Goal: Transaction & Acquisition: Purchase product/service

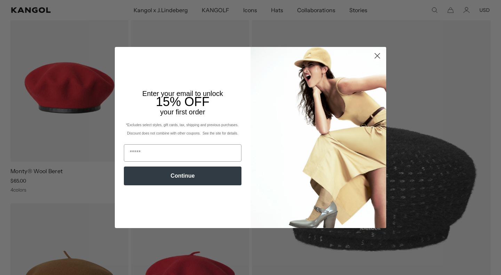
scroll to position [63, 0]
click at [377, 57] on circle "Close dialog" at bounding box center [377, 55] width 11 height 11
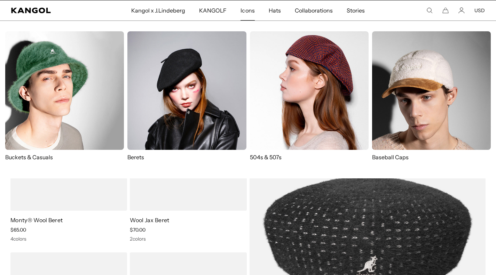
scroll to position [0, 0]
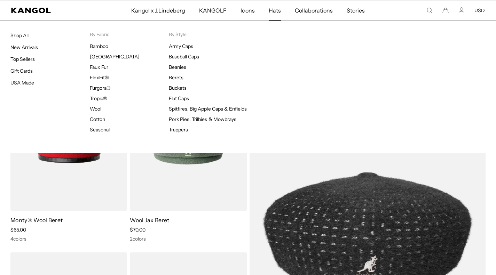
click at [269, 12] on span "Hats" at bounding box center [275, 10] width 12 height 20
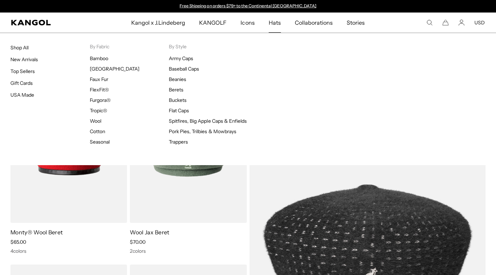
click at [270, 21] on span "Hats" at bounding box center [275, 23] width 12 height 20
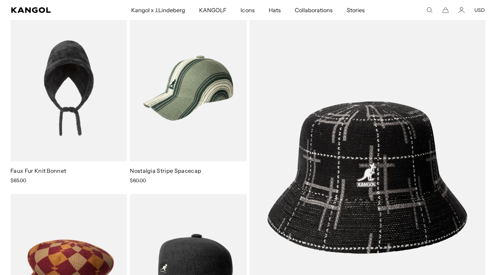
scroll to position [3932, 0]
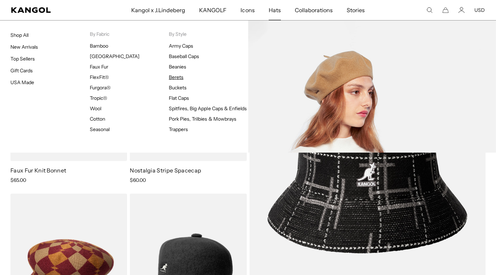
click at [175, 79] on link "Berets" at bounding box center [176, 77] width 15 height 6
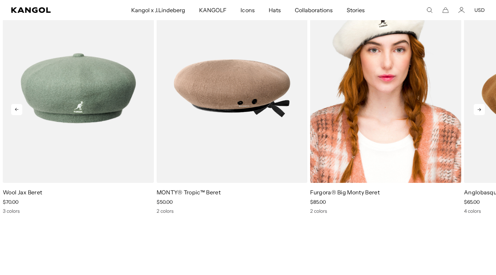
scroll to position [914, 0]
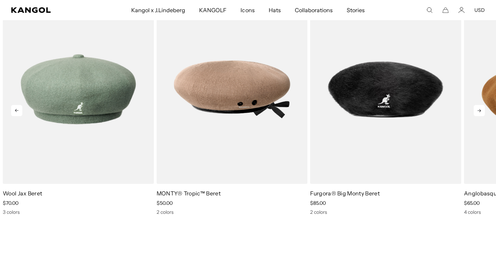
click at [484, 110] on icon at bounding box center [479, 110] width 11 height 11
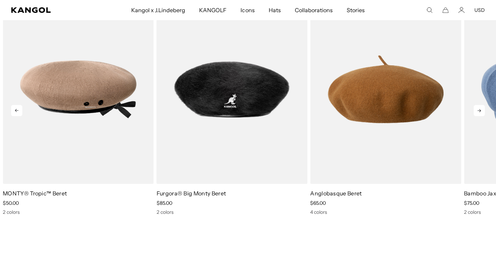
click at [484, 110] on icon at bounding box center [479, 110] width 11 height 11
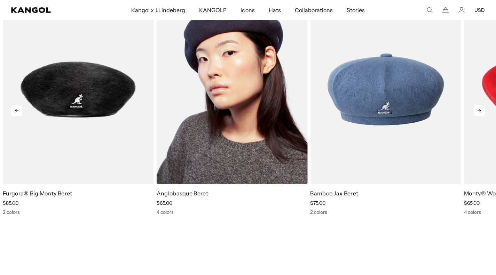
scroll to position [858, 0]
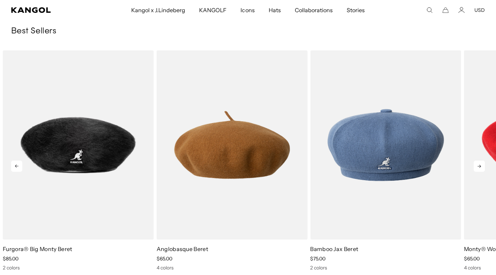
click at [476, 162] on icon at bounding box center [479, 166] width 11 height 11
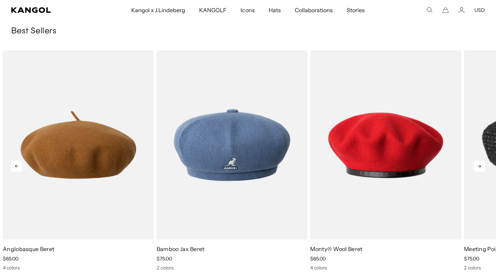
scroll to position [0, 143]
click at [476, 162] on icon at bounding box center [479, 166] width 11 height 11
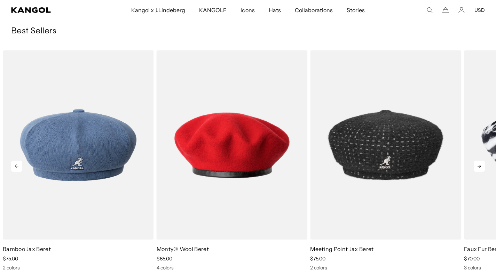
click at [476, 162] on icon at bounding box center [479, 166] width 11 height 11
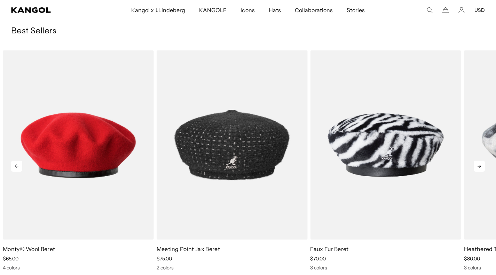
click at [476, 162] on icon at bounding box center [479, 166] width 11 height 11
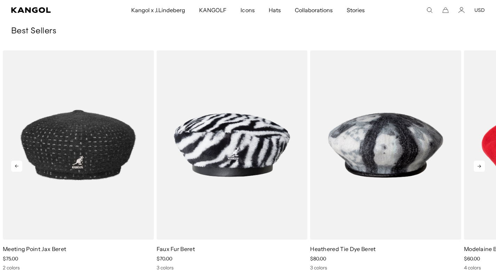
click at [476, 162] on icon at bounding box center [479, 166] width 11 height 11
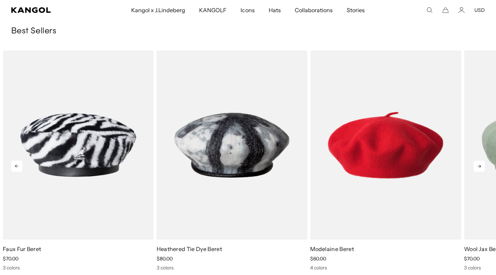
click at [476, 162] on icon at bounding box center [479, 166] width 11 height 11
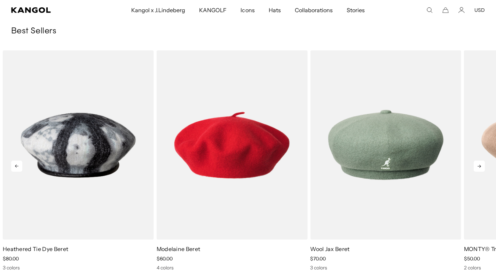
click at [476, 162] on icon at bounding box center [479, 166] width 11 height 11
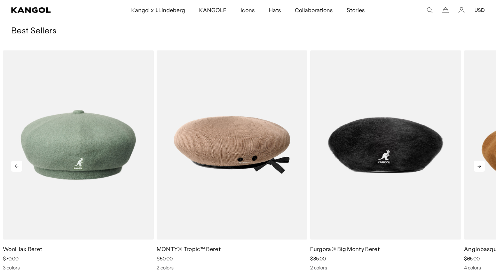
click at [476, 162] on icon at bounding box center [479, 166] width 11 height 11
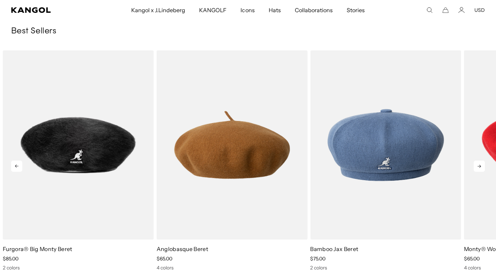
scroll to position [0, 0]
click at [476, 162] on icon at bounding box center [479, 166] width 11 height 11
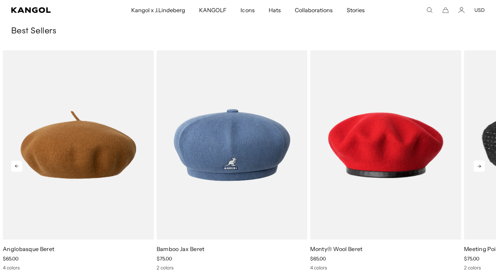
click at [475, 164] on icon at bounding box center [479, 166] width 11 height 11
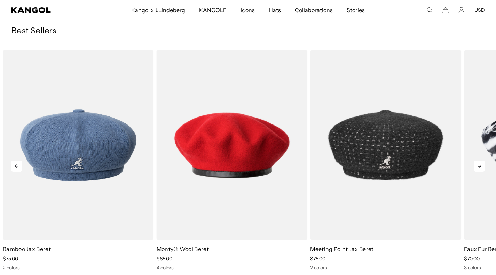
click at [475, 164] on icon at bounding box center [479, 166] width 11 height 11
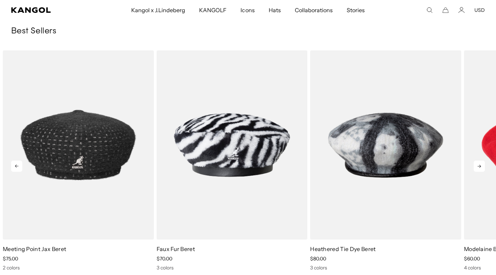
click at [475, 164] on icon at bounding box center [479, 166] width 11 height 11
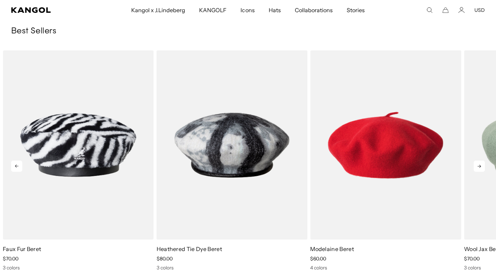
click at [475, 164] on icon at bounding box center [479, 166] width 11 height 11
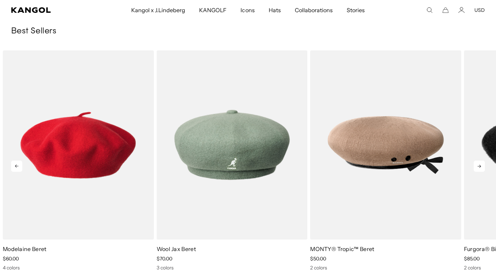
click at [475, 164] on icon at bounding box center [479, 166] width 11 height 11
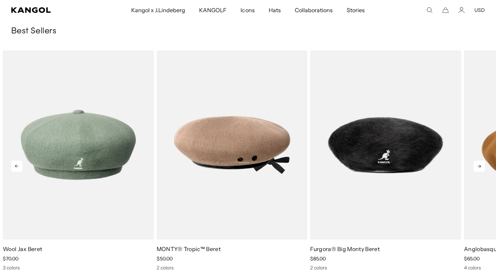
click at [475, 164] on icon at bounding box center [479, 166] width 11 height 11
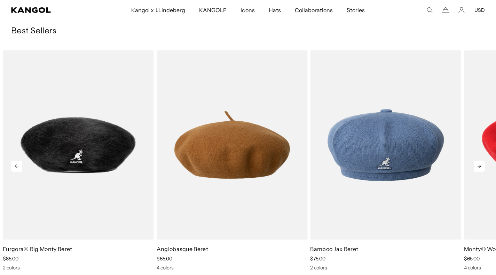
click at [475, 164] on icon at bounding box center [479, 166] width 11 height 11
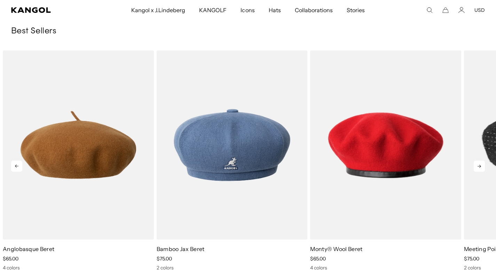
click at [475, 164] on icon at bounding box center [479, 166] width 11 height 11
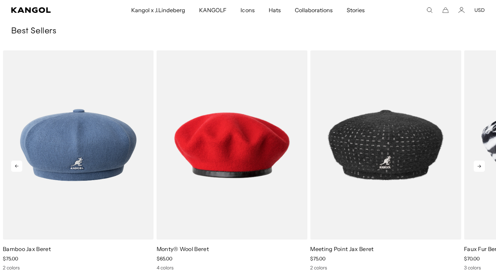
click at [475, 164] on icon at bounding box center [479, 166] width 11 height 11
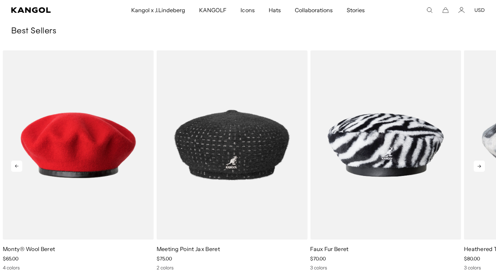
click at [475, 164] on icon at bounding box center [479, 166] width 11 height 11
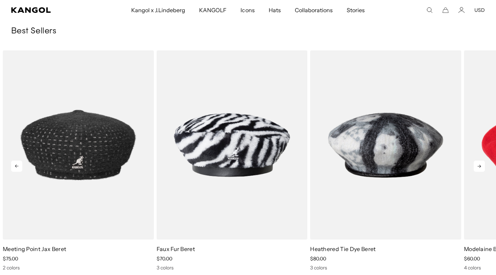
click at [475, 164] on icon at bounding box center [479, 166] width 11 height 11
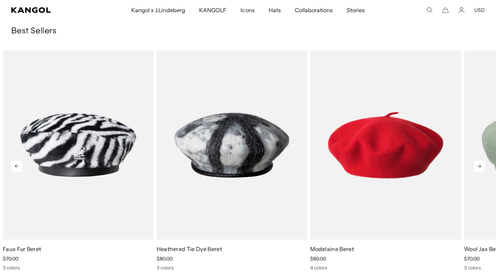
scroll to position [0, 0]
click at [475, 164] on icon at bounding box center [479, 166] width 11 height 11
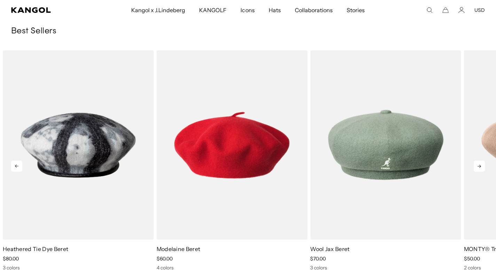
click at [475, 164] on icon at bounding box center [479, 166] width 11 height 11
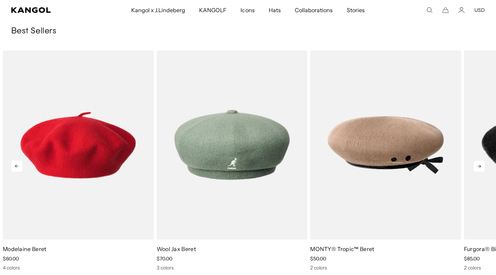
click at [475, 164] on icon at bounding box center [479, 166] width 11 height 11
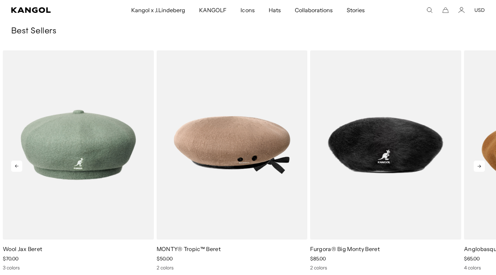
click at [475, 164] on icon at bounding box center [479, 166] width 11 height 11
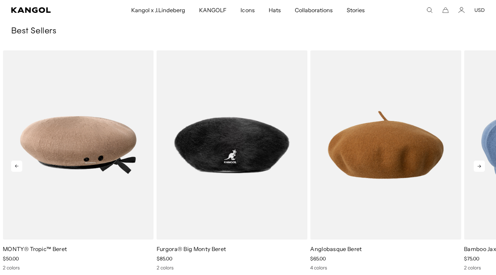
click at [475, 164] on icon at bounding box center [479, 166] width 11 height 11
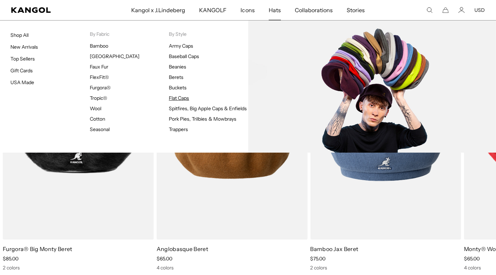
click at [179, 96] on link "Flat Caps" at bounding box center [179, 98] width 20 height 6
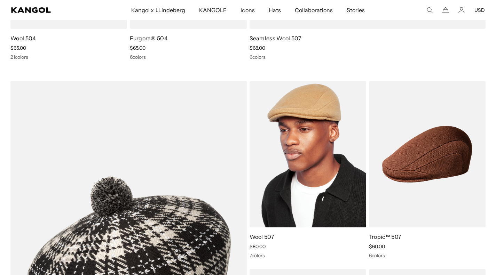
scroll to position [0, 143]
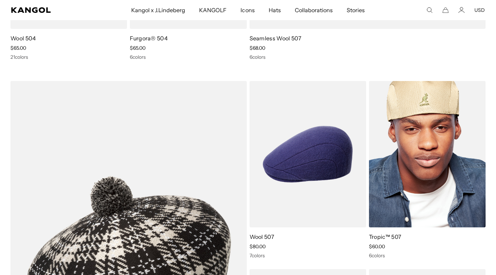
click at [423, 150] on img at bounding box center [427, 154] width 117 height 147
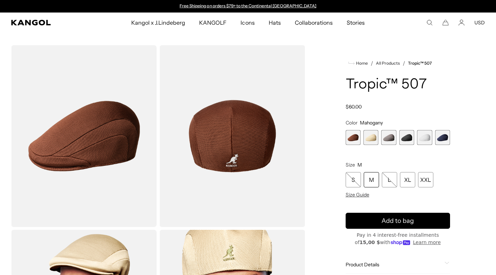
click at [407, 137] on span "4 of 6" at bounding box center [406, 137] width 15 height 15
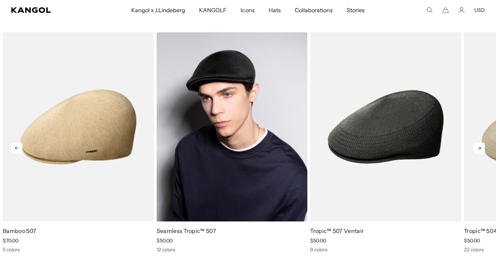
click at [282, 131] on img "2 of 5" at bounding box center [232, 126] width 151 height 189
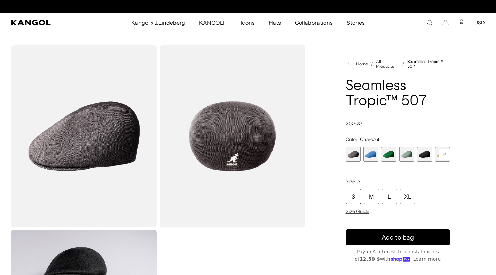
scroll to position [0, 143]
